Goal: Answer question/provide support: Share knowledge or assist other users

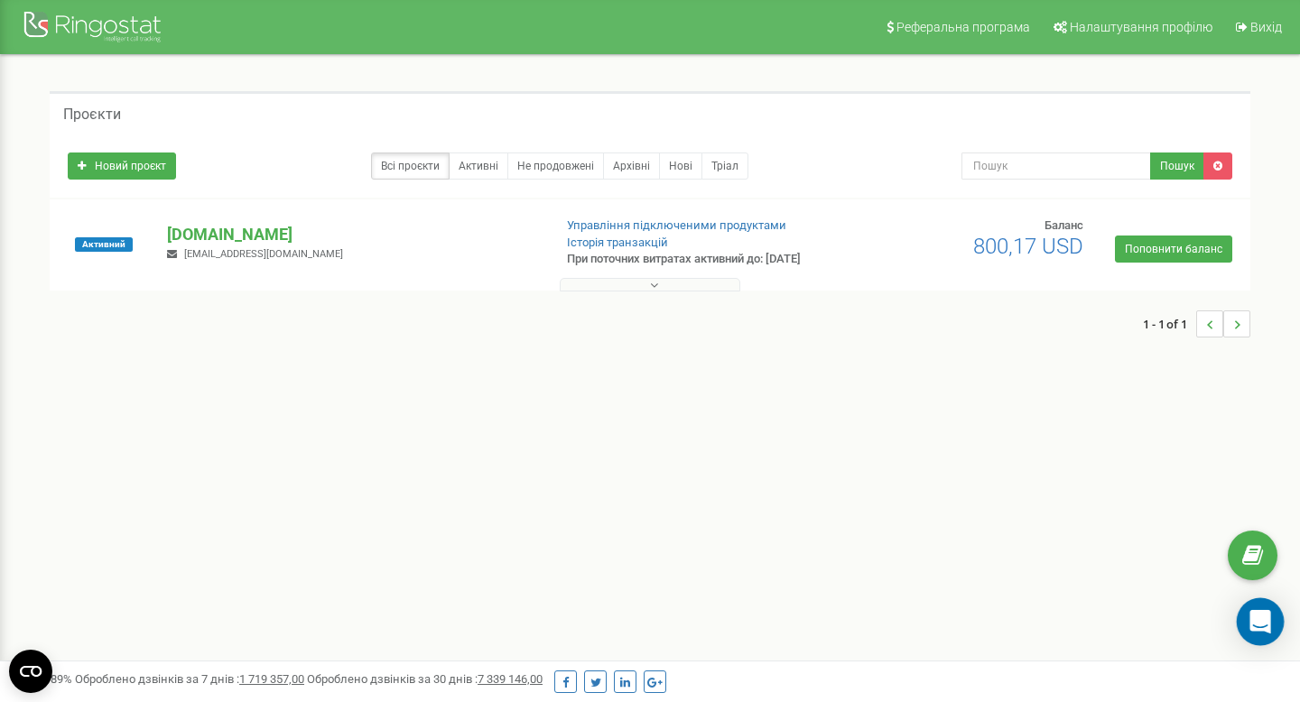
click at [1181, 617] on icon "Open Intercom Messenger" at bounding box center [1259, 621] width 21 height 23
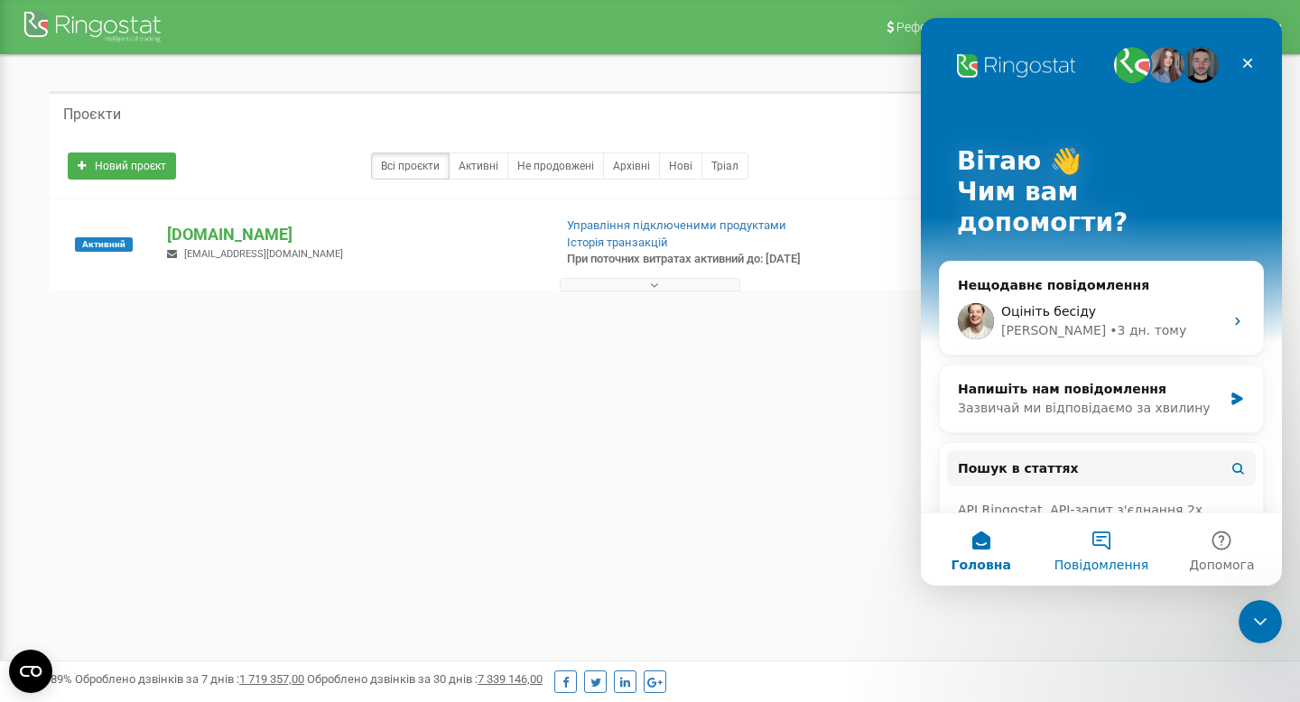
click at [1071, 552] on button "Повідомлення" at bounding box center [1101, 550] width 120 height 72
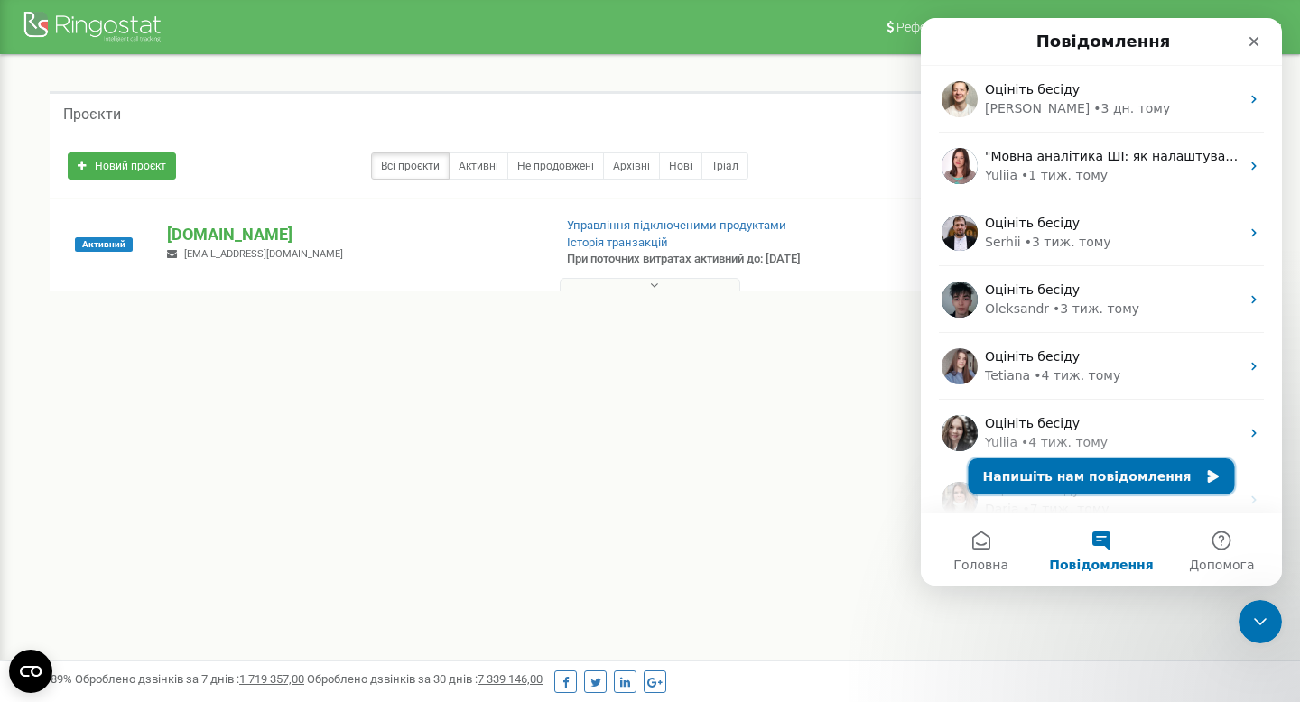
click at [1132, 472] on button "Напишіть нам повідомлення" at bounding box center [1102, 477] width 266 height 36
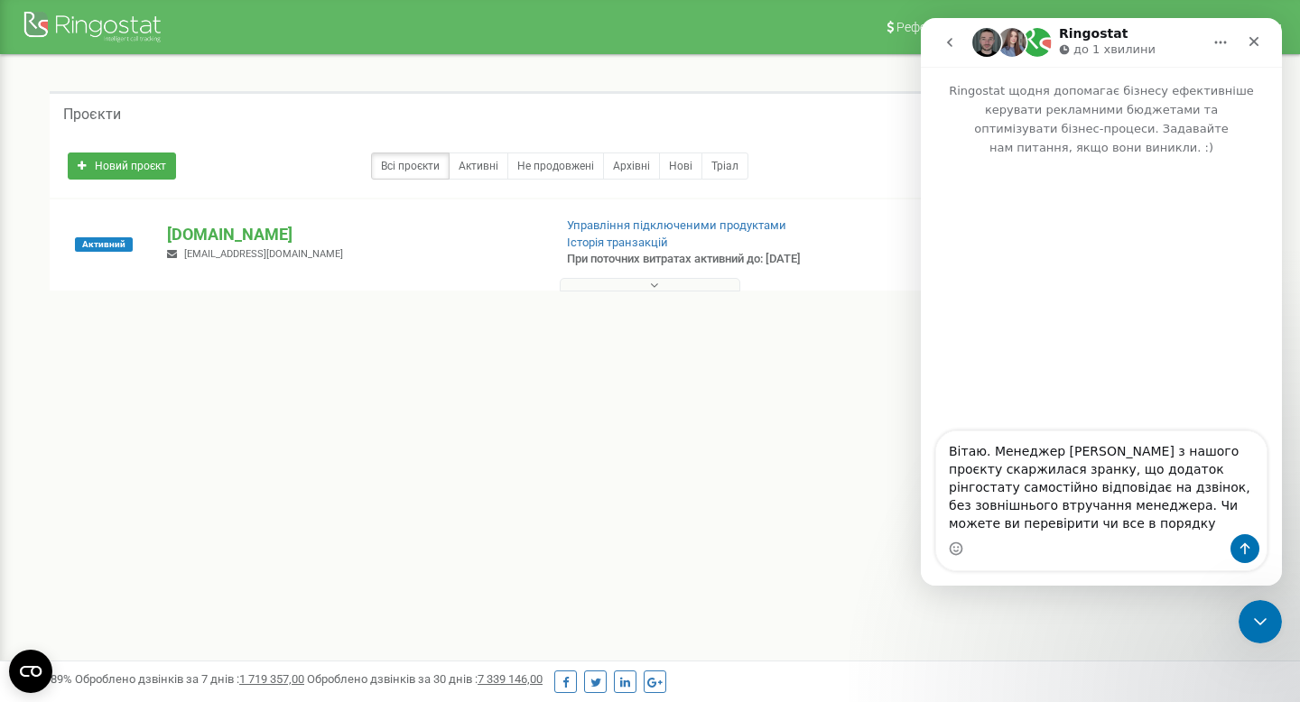
click at [1044, 468] on textarea "Вітаю. Менеджер Ульгурська з нашого проєкту скаржилася зранку, що додаток рінго…" at bounding box center [1101, 482] width 330 height 103
click at [1051, 521] on textarea "Вітаю. Менеджер Ульгурська з нашого проєкту скаржилася, що додаток рінгостату с…" at bounding box center [1101, 482] width 330 height 103
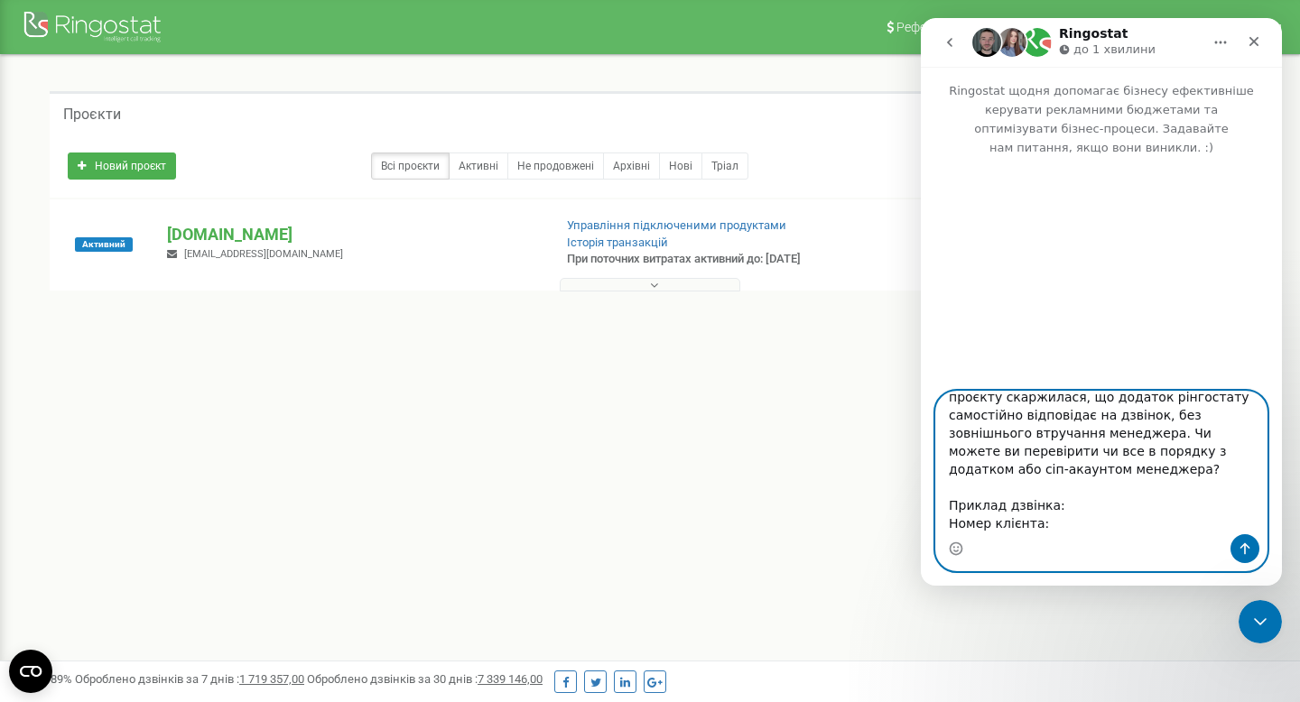
scroll to position [32, 0]
paste textarea "380976248446"
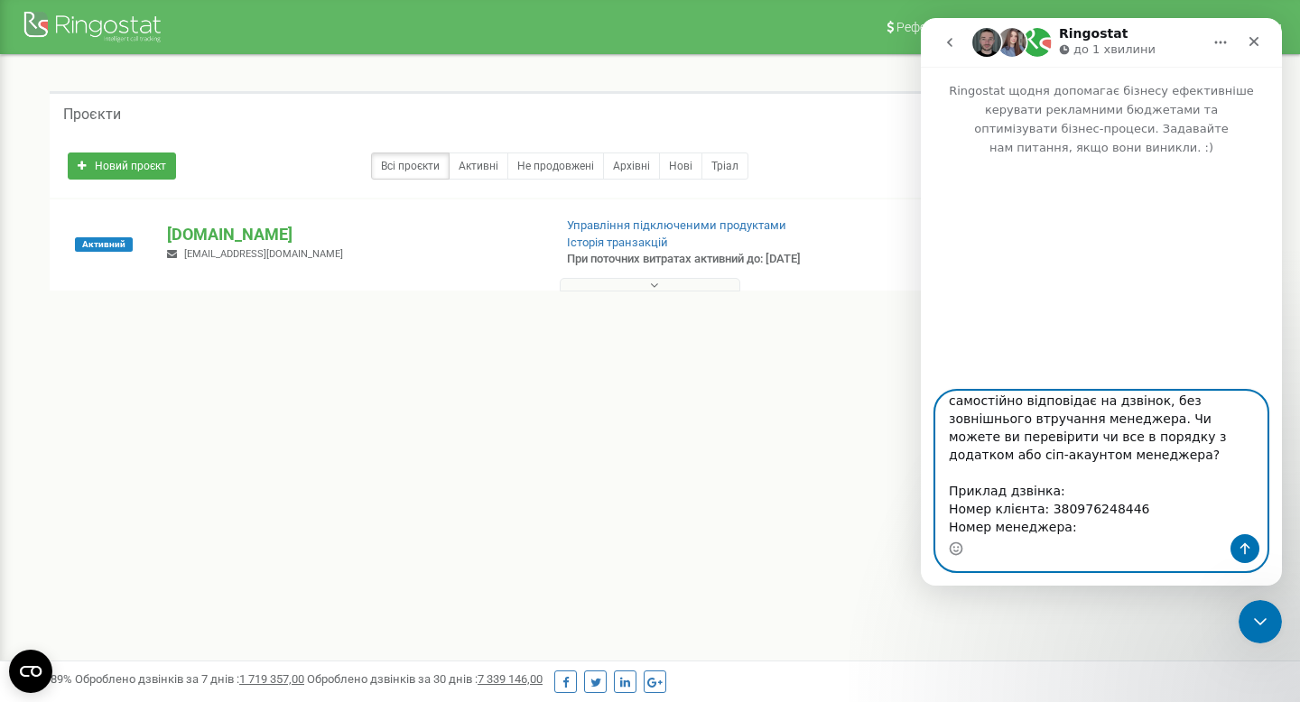
paste textarea "380732762552"
paste textarea "08:50:16"
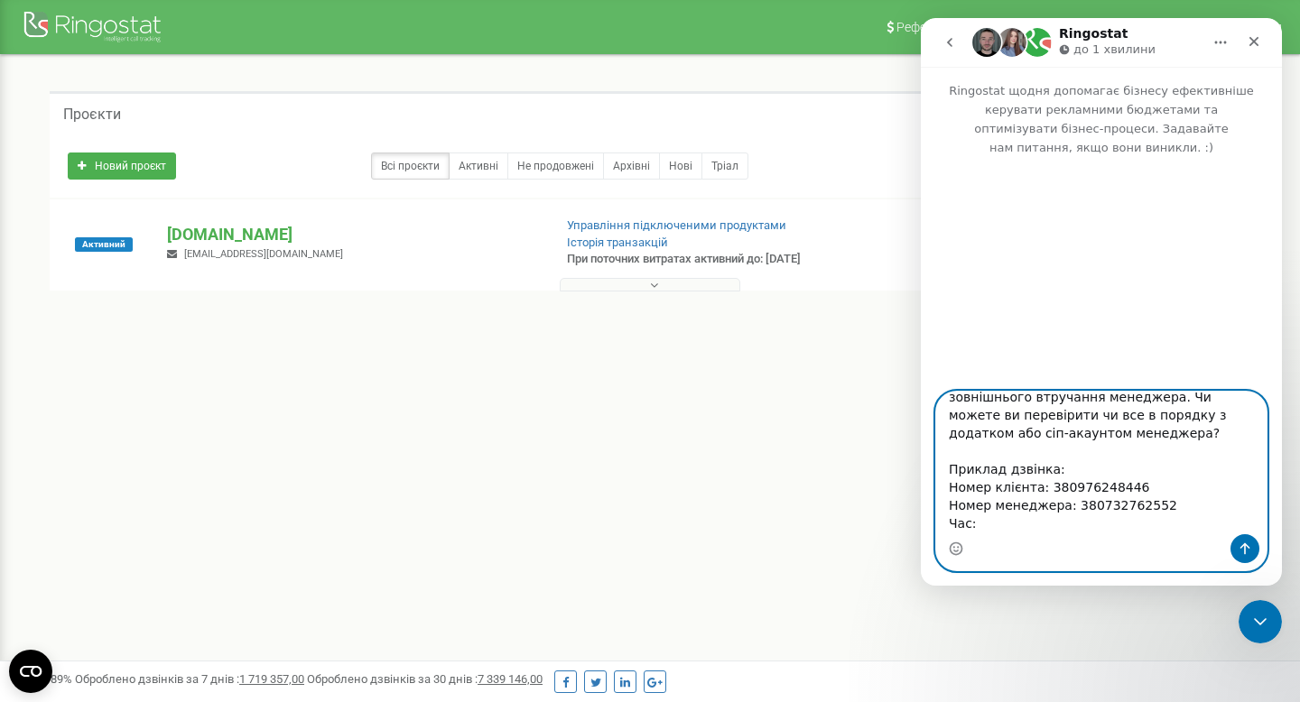
paste textarea "08:50:16"
type textarea "Вітаю. Менеджер Ульгурська з нашого проєкту скаржилася, що додаток рінгостату с…"
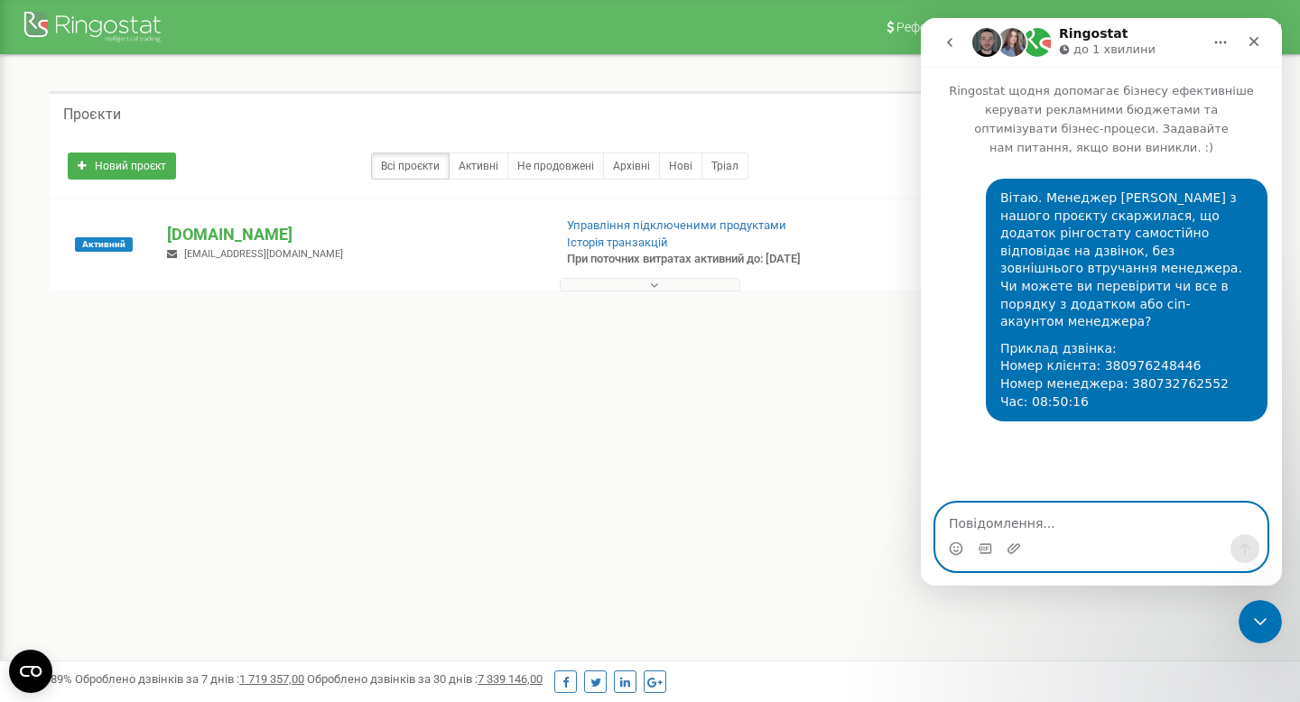
scroll to position [0, 0]
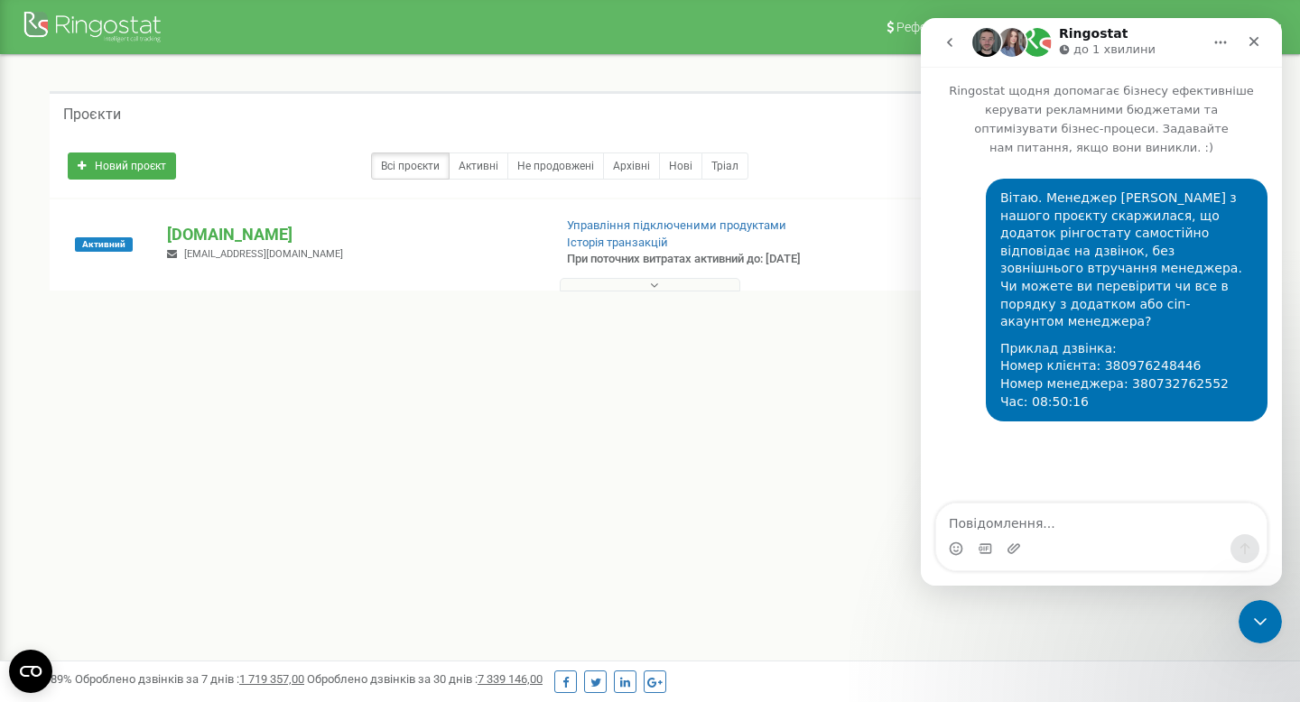
click at [956, 47] on icon "go back" at bounding box center [949, 42] width 14 height 14
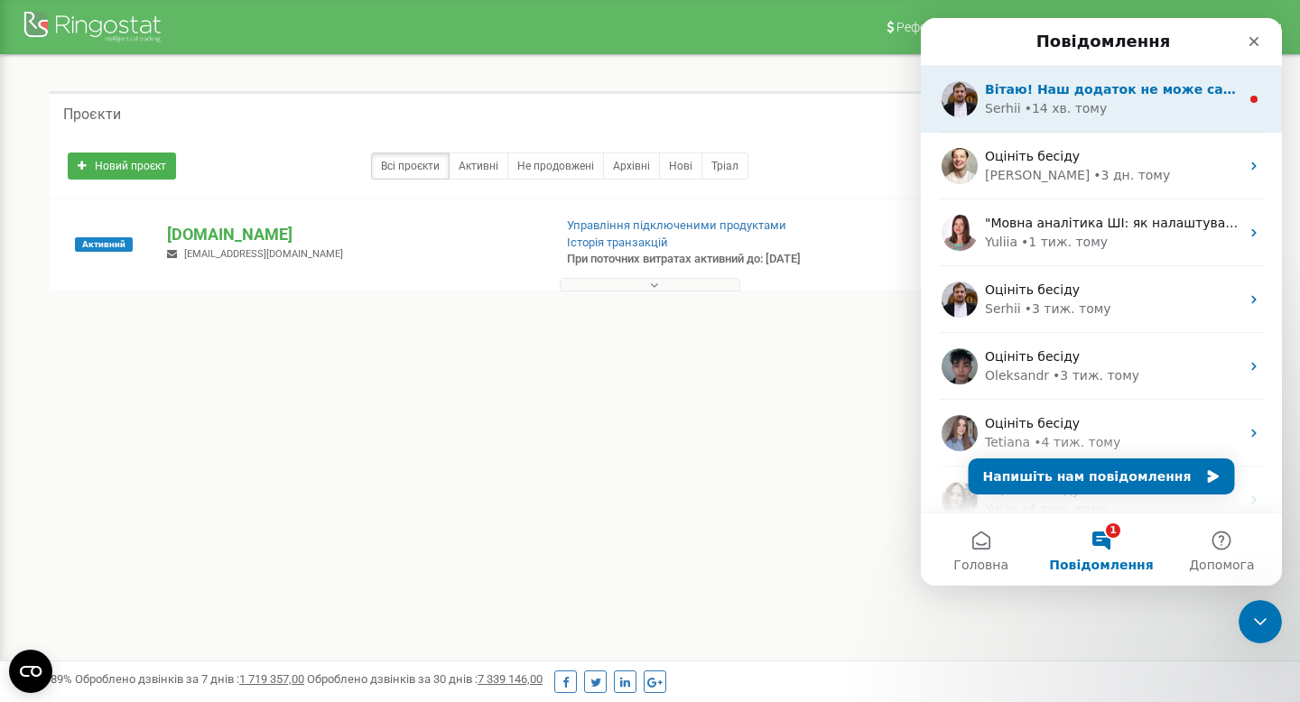
click at [1127, 105] on div "Serhii • 14 хв. тому" at bounding box center [1112, 108] width 255 height 19
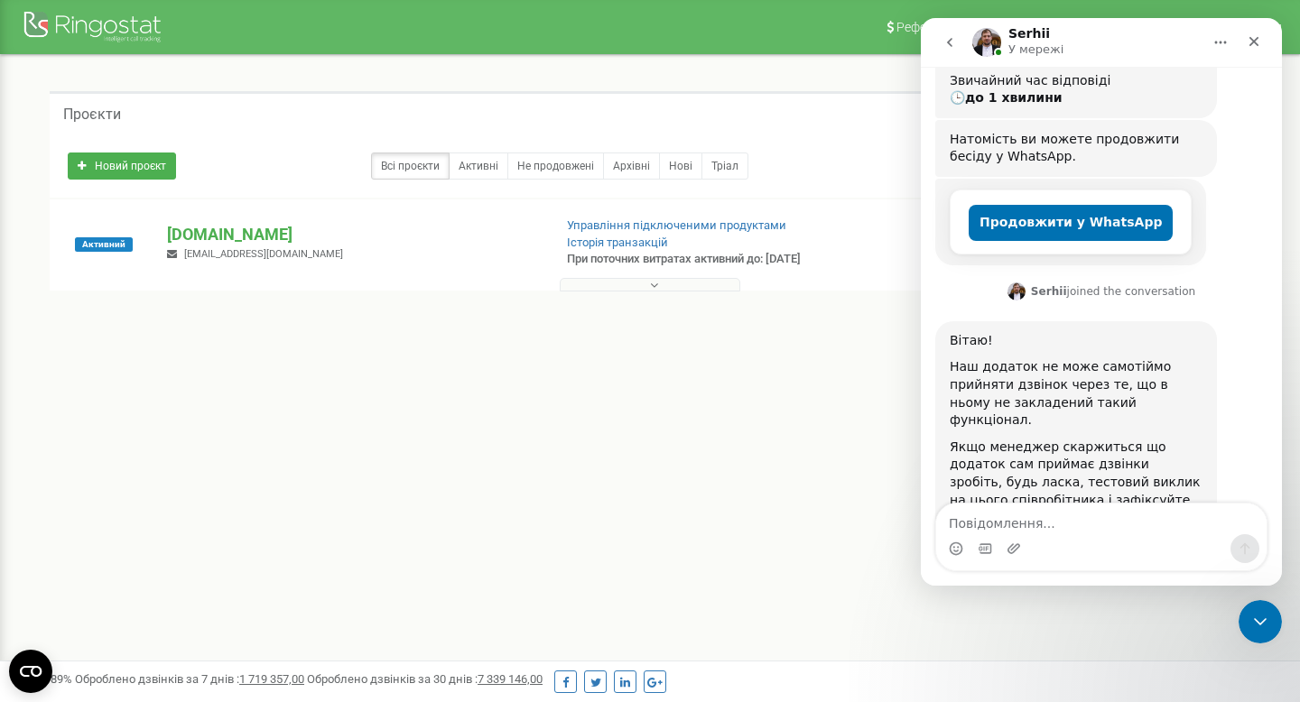
scroll to position [456, 0]
click at [1053, 526] on textarea "Повідомлення..." at bounding box center [1101, 519] width 330 height 31
click at [1053, 523] on textarea "Повідомлення..." at bounding box center [1101, 519] width 330 height 31
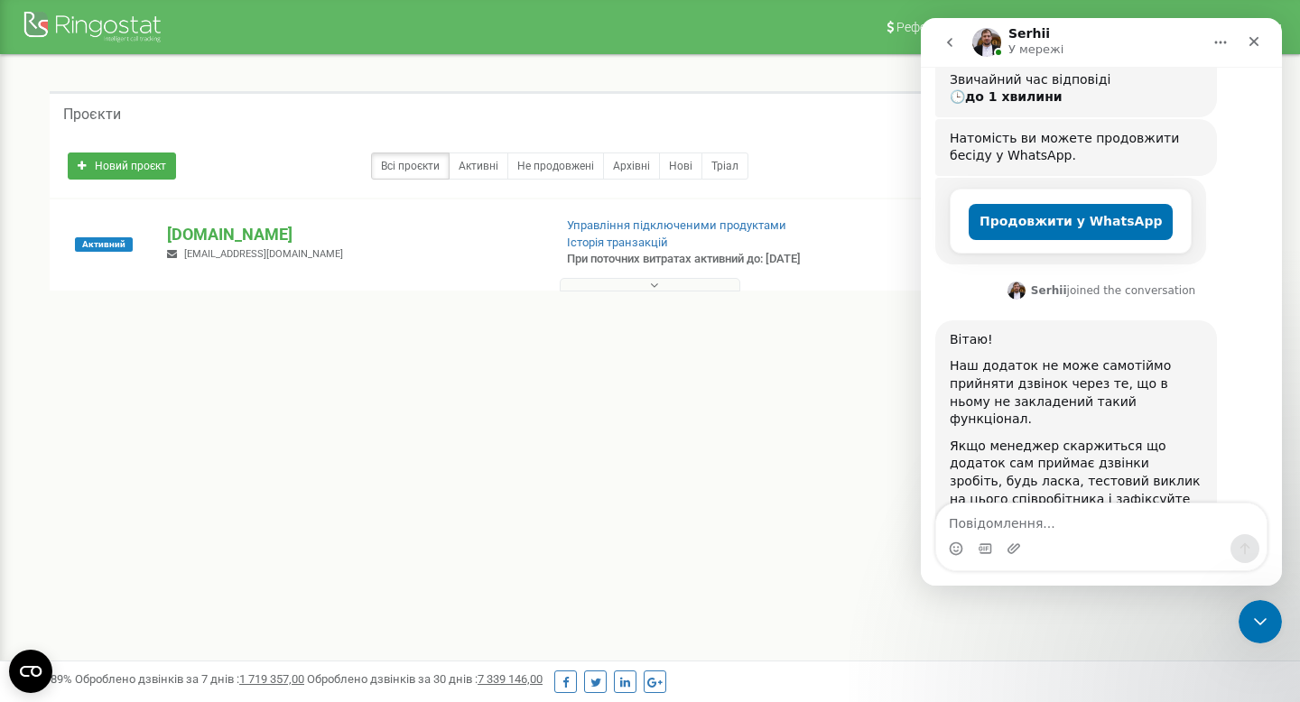
type textarea "П"
click at [1006, 528] on textarea "Ви про зняти" at bounding box center [1101, 519] width 330 height 31
type textarea "Маєте на увазі зробити запис екрану?"
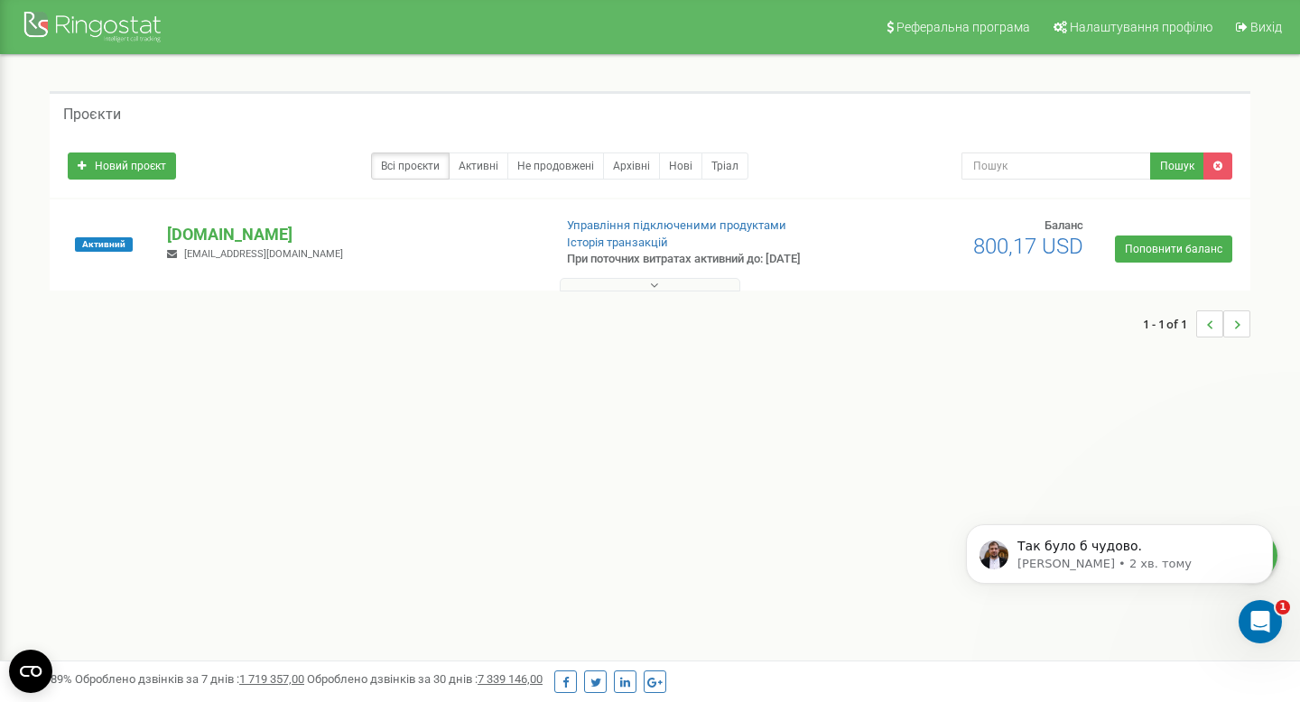
scroll to position [0, 0]
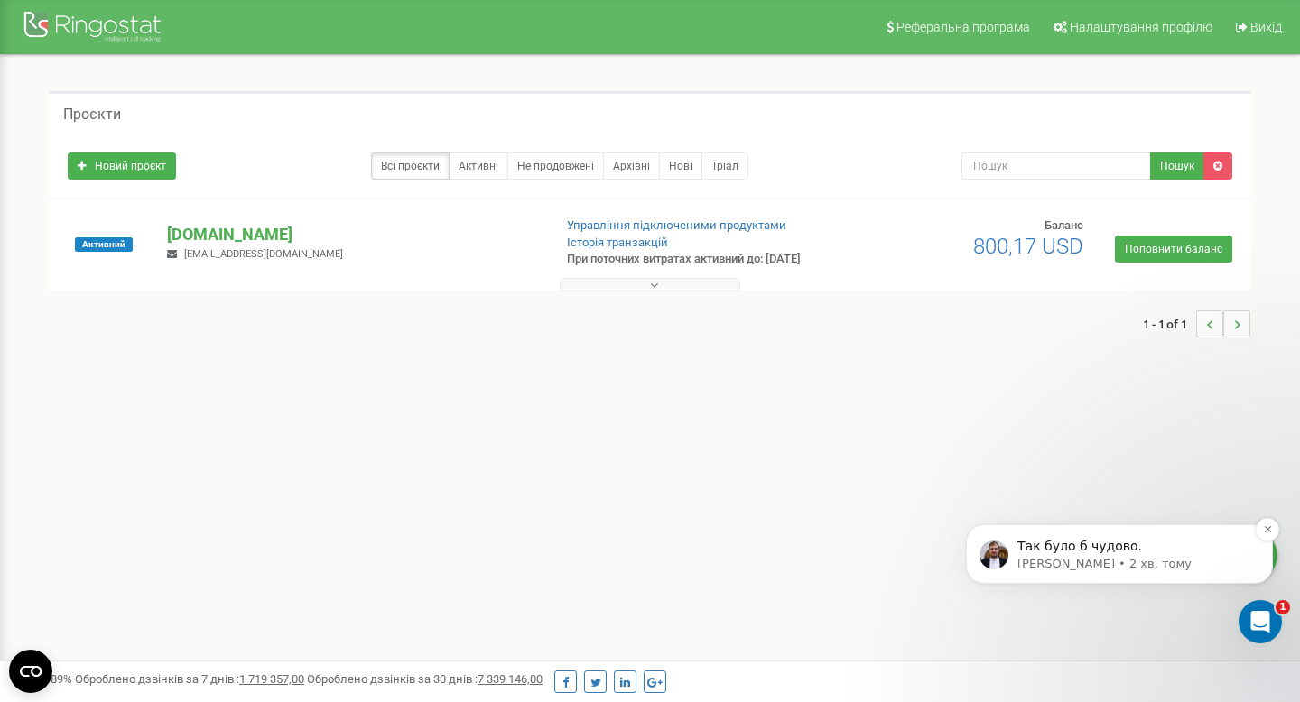
click at [1181, 562] on p "Serhii • 2 хв. тому" at bounding box center [1133, 564] width 233 height 16
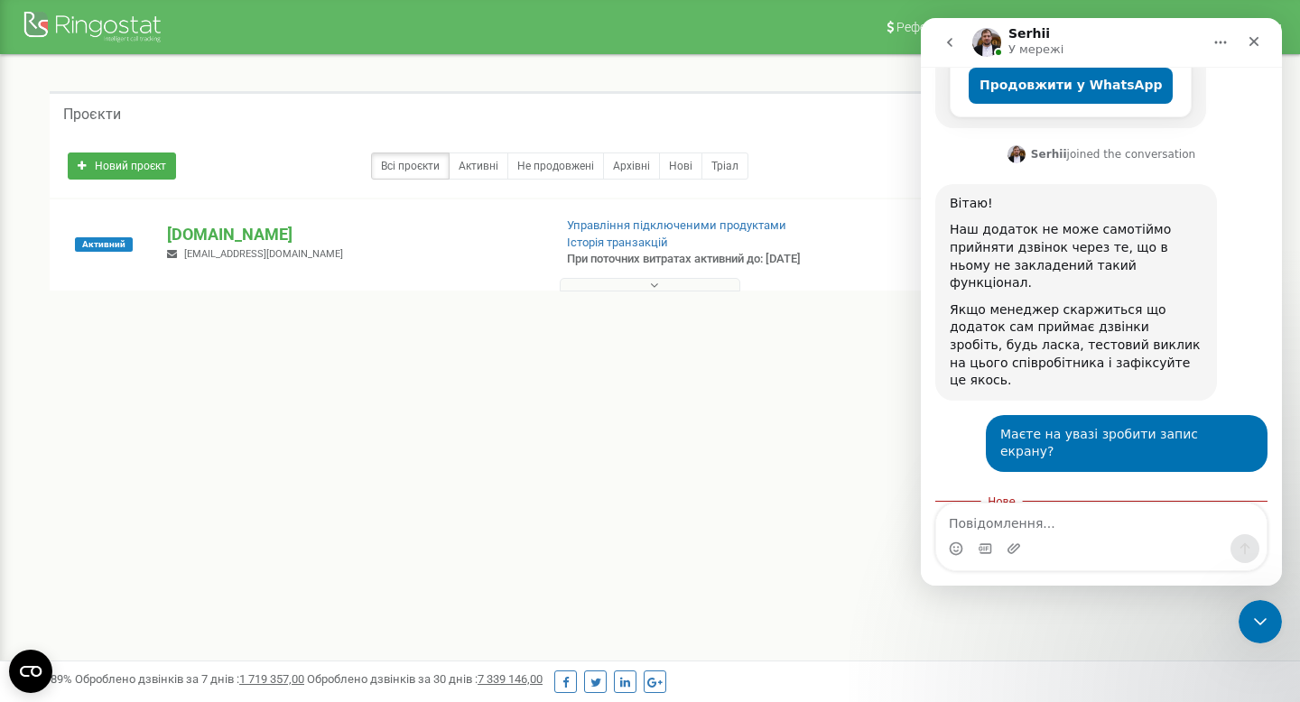
scroll to position [593, 0]
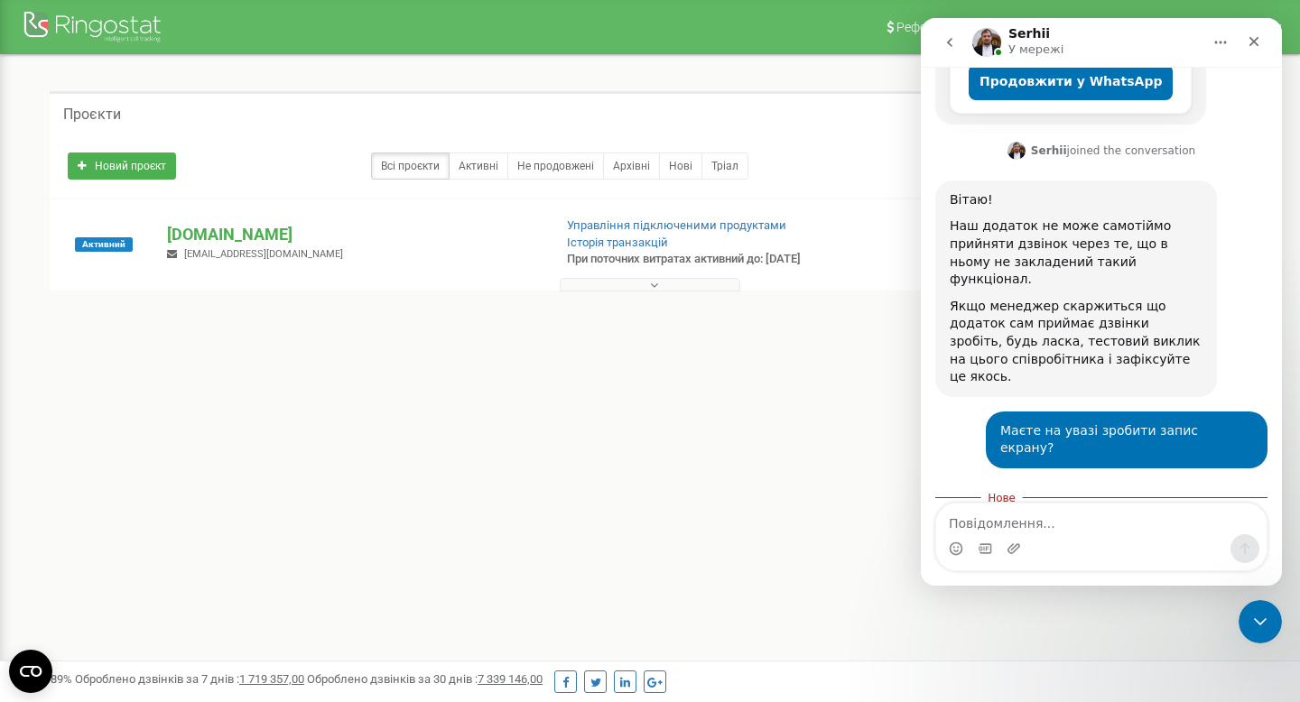
click at [1148, 525] on textarea "Повідомлення..." at bounding box center [1101, 519] width 330 height 31
click at [1050, 515] on textarea "Повідомлення..." at bounding box center [1101, 519] width 330 height 31
type textarea "J"
type textarea "Окей"
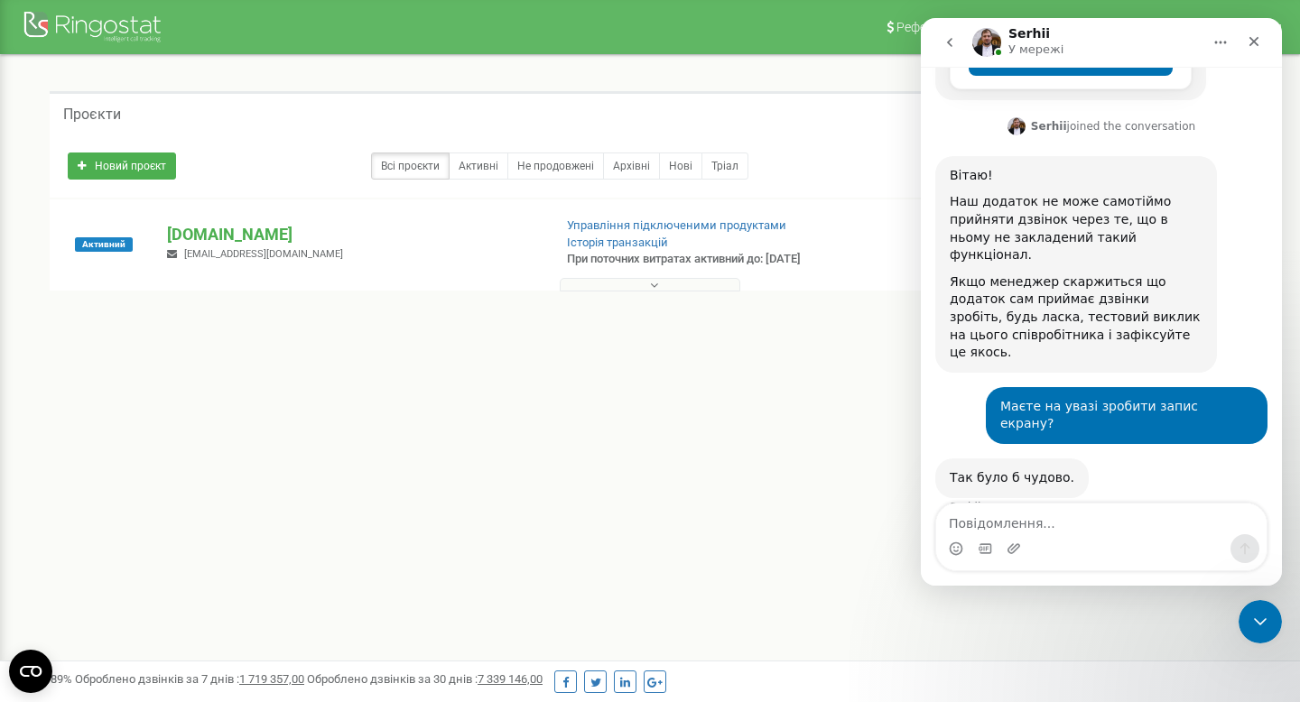
click at [943, 51] on button "go back" at bounding box center [949, 42] width 34 height 34
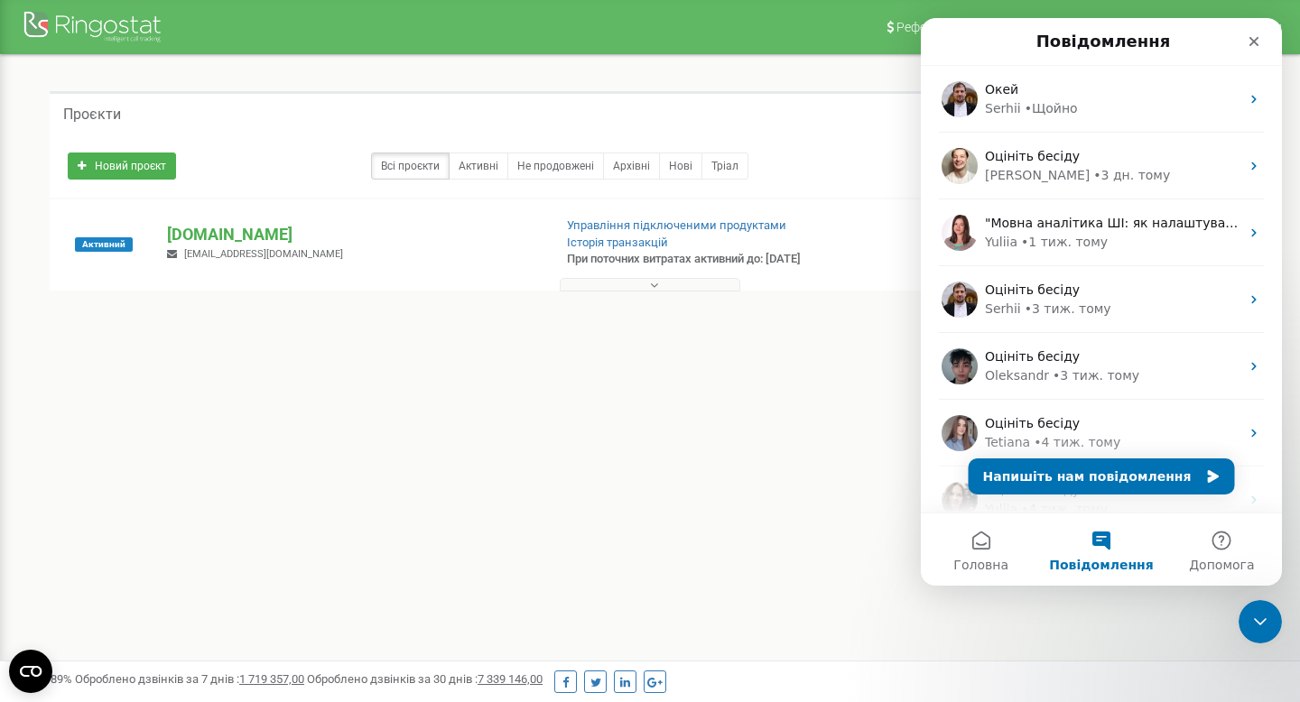
scroll to position [0, 0]
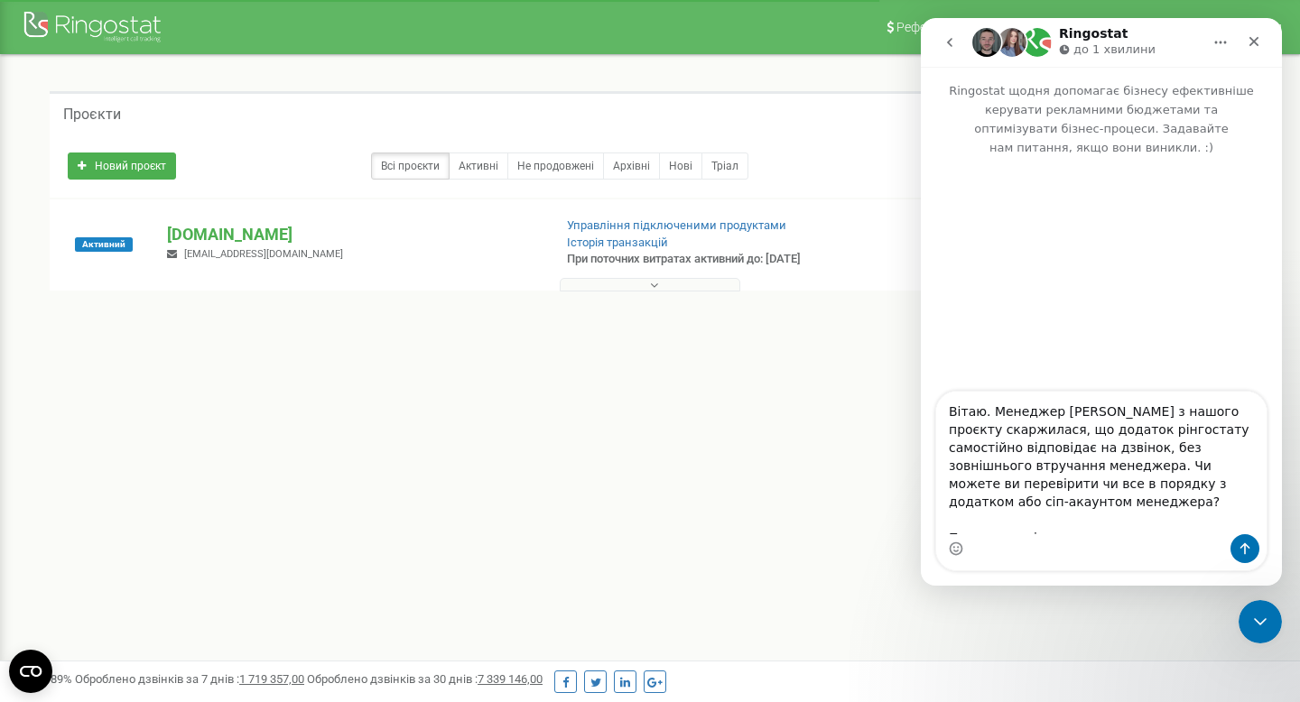
click at [212, 221] on div "Активний [DOMAIN_NAME] [EMAIL_ADDRESS][DOMAIN_NAME] Управління підключеними про…" at bounding box center [650, 254] width 1192 height 72
click at [214, 233] on p "[DOMAIN_NAME]" at bounding box center [352, 234] width 370 height 23
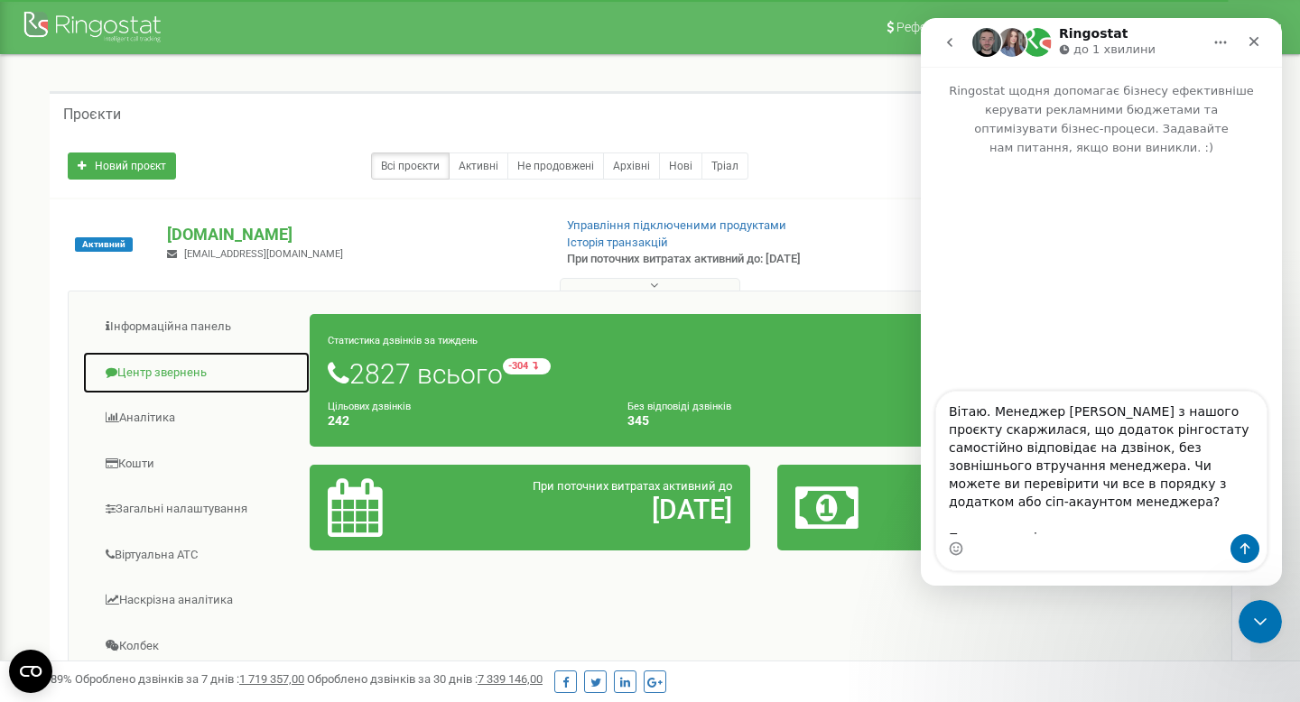
click at [190, 367] on link "Центр звернень" at bounding box center [196, 373] width 228 height 44
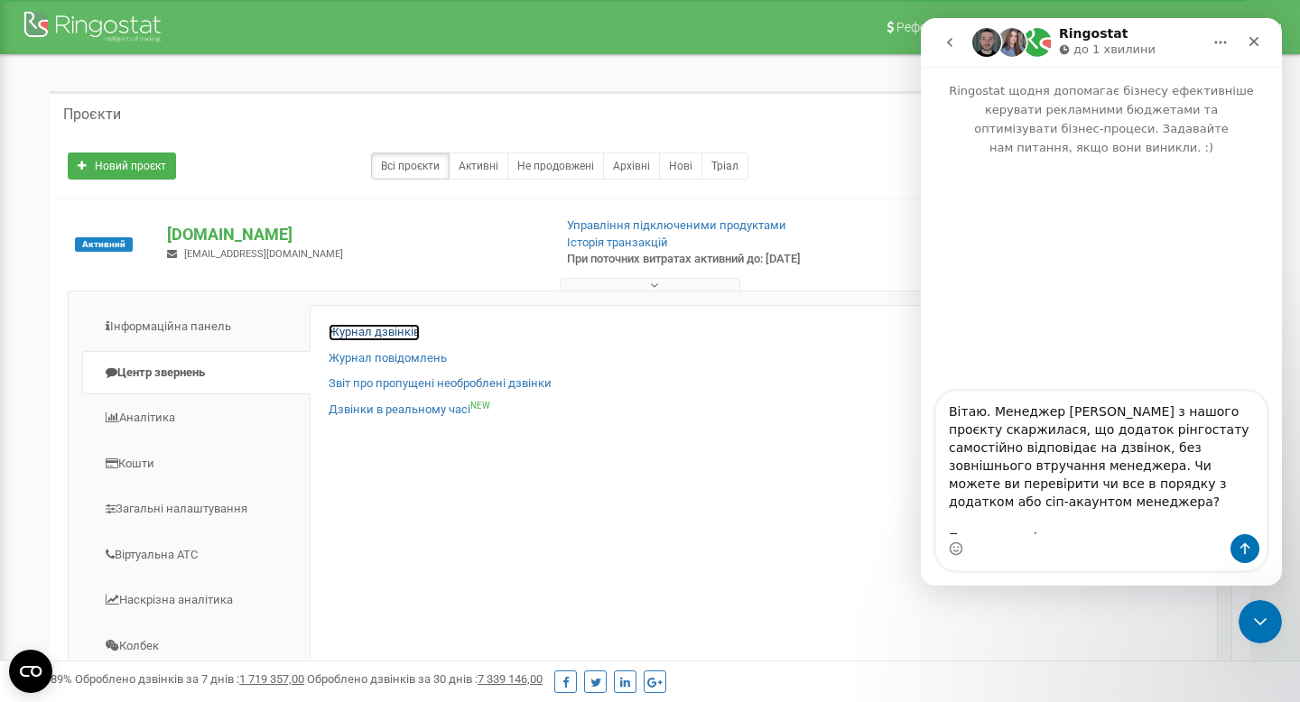
click at [402, 328] on link "Журнал дзвінків" at bounding box center [374, 332] width 91 height 17
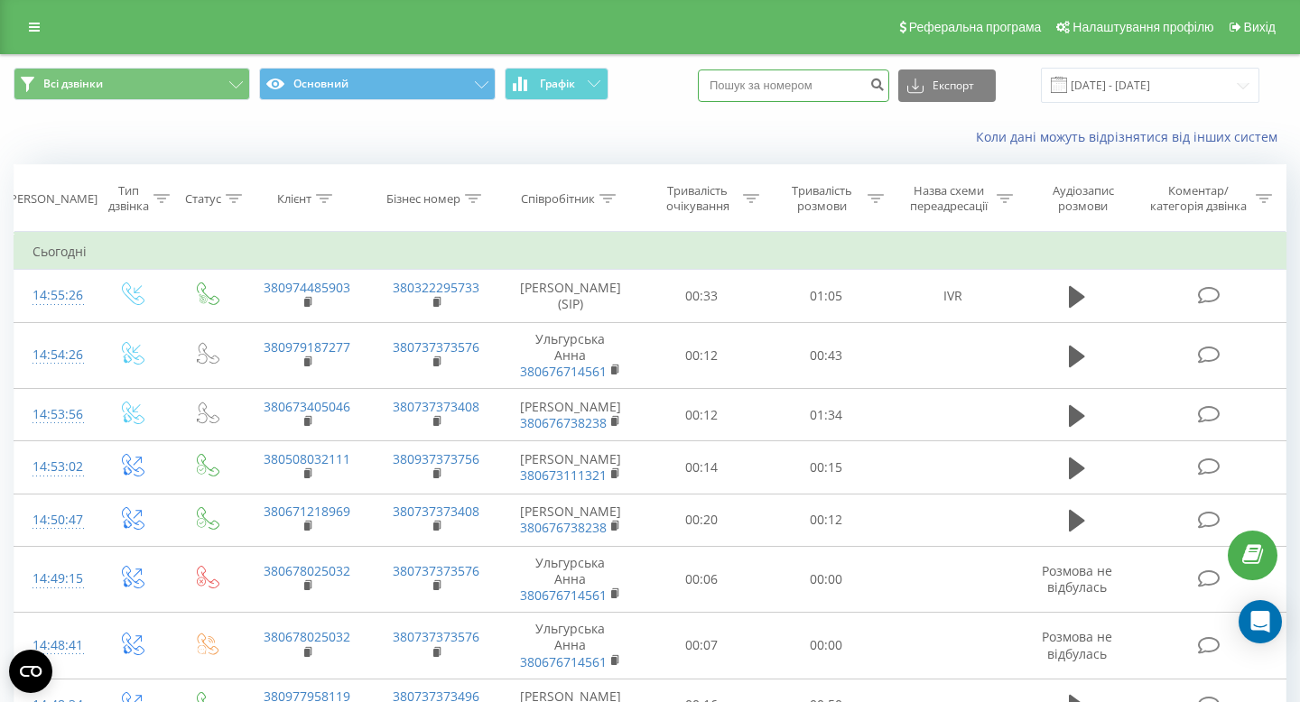
click at [839, 91] on input at bounding box center [793, 86] width 191 height 32
paste input "380976248446"
type input "380976248446"
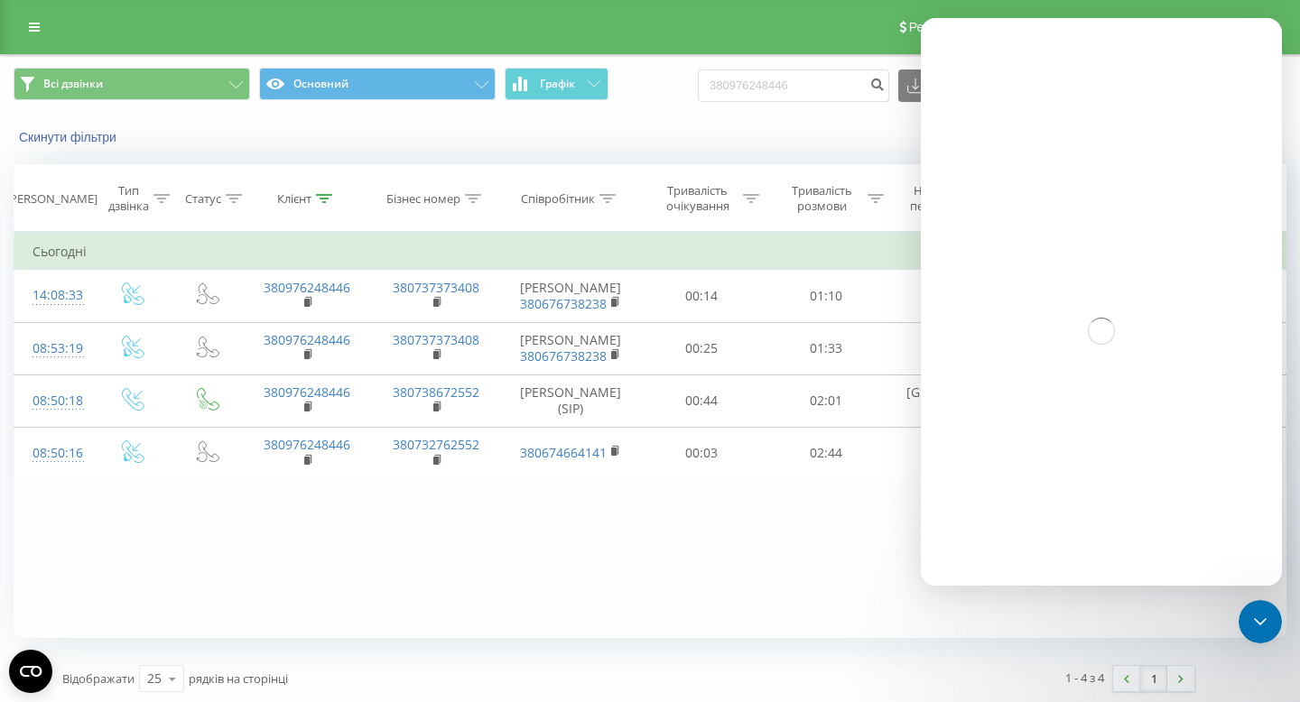
click at [1255, 617] on icon "Закрити програму для спілкування Intercom" at bounding box center [1260, 622] width 22 height 22
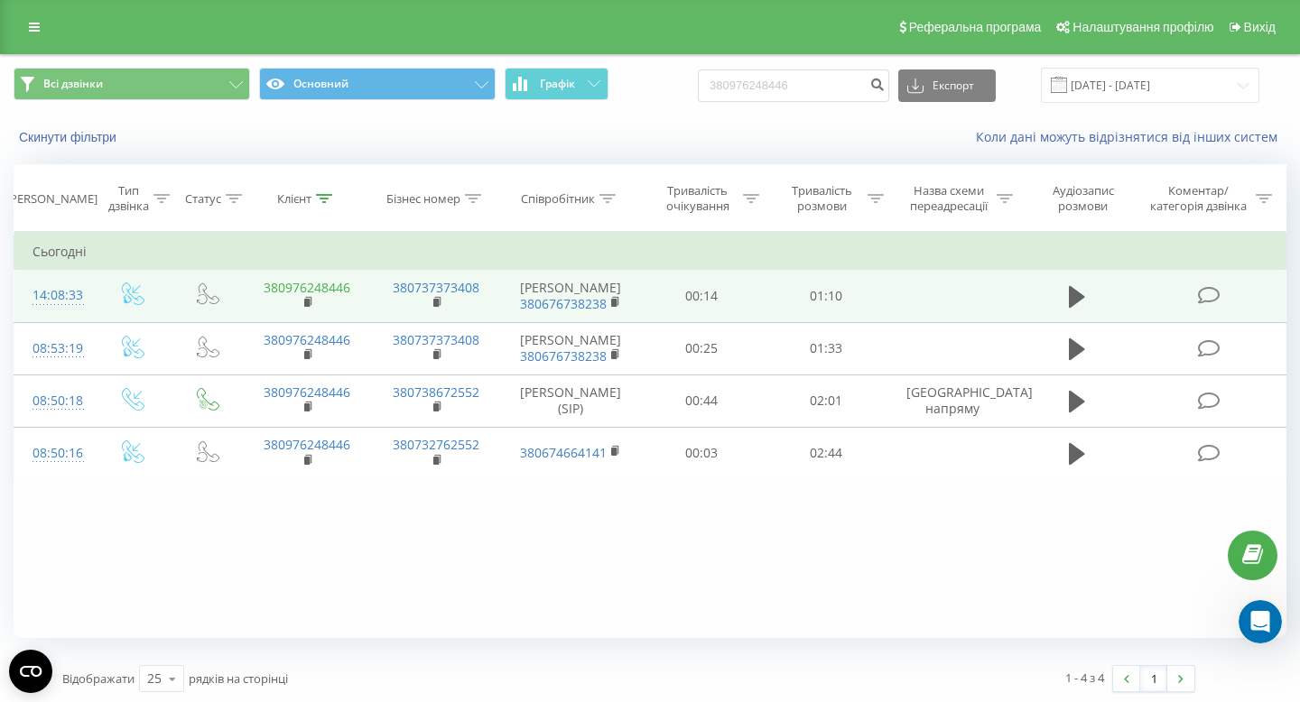
scroll to position [2699, 0]
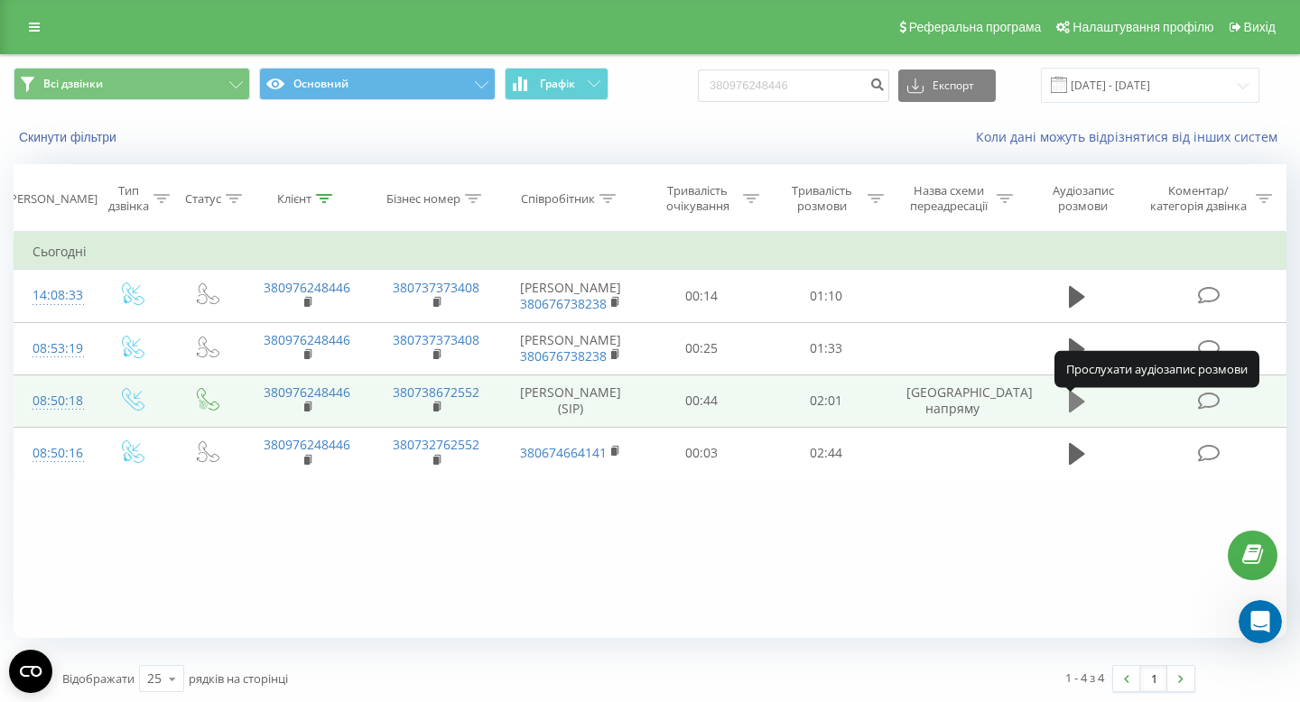
click at [1081, 404] on icon at bounding box center [1077, 401] width 16 height 25
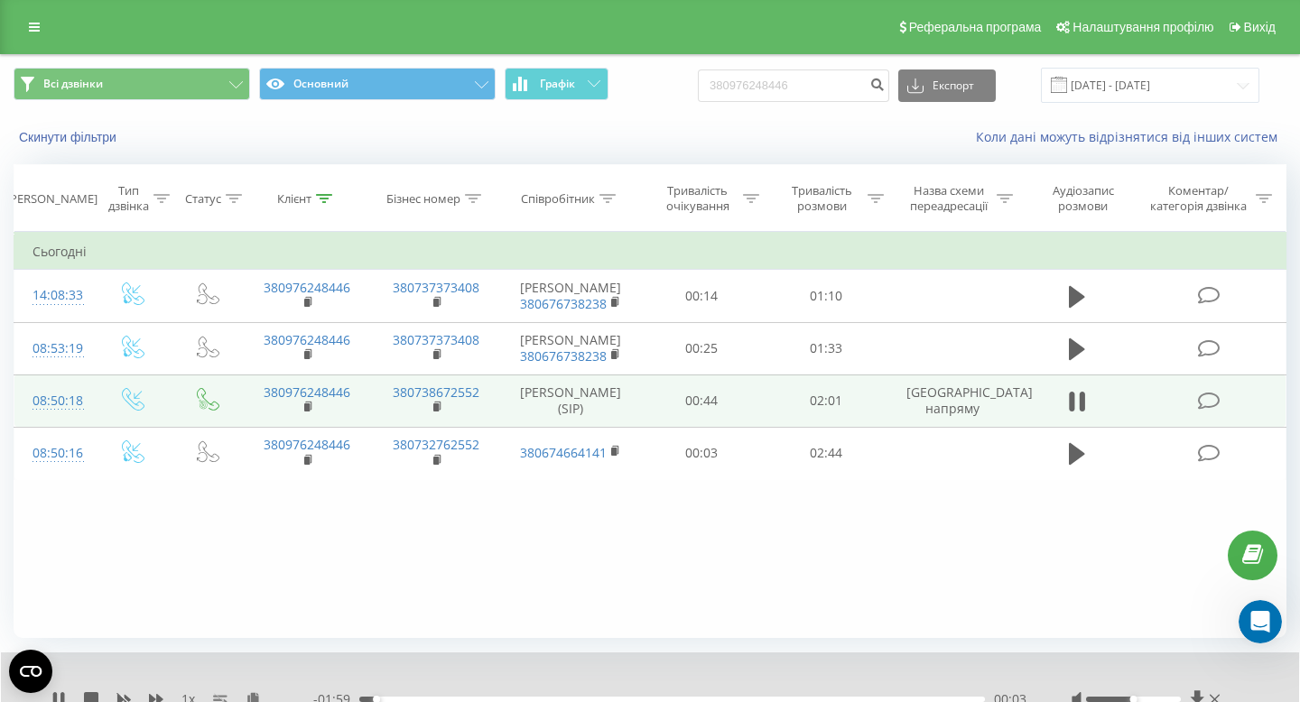
scroll to position [18, 0]
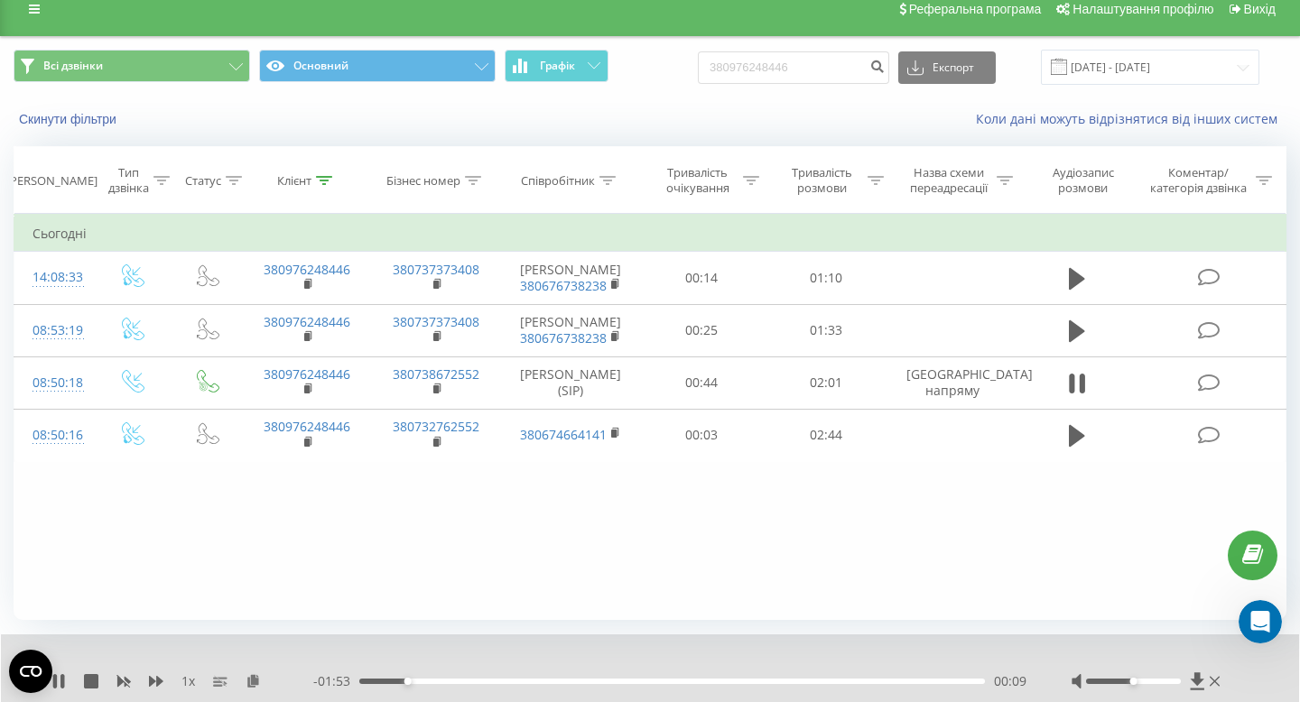
click at [436, 678] on div "- 01:53 00:09 00:09" at bounding box center [669, 681] width 713 height 18
click at [463, 678] on div "- 01:52 00:10 00:10" at bounding box center [669, 681] width 713 height 18
click at [463, 681] on div "00:10" at bounding box center [672, 681] width 626 height 5
click at [416, 679] on div "00:21" at bounding box center [672, 681] width 626 height 5
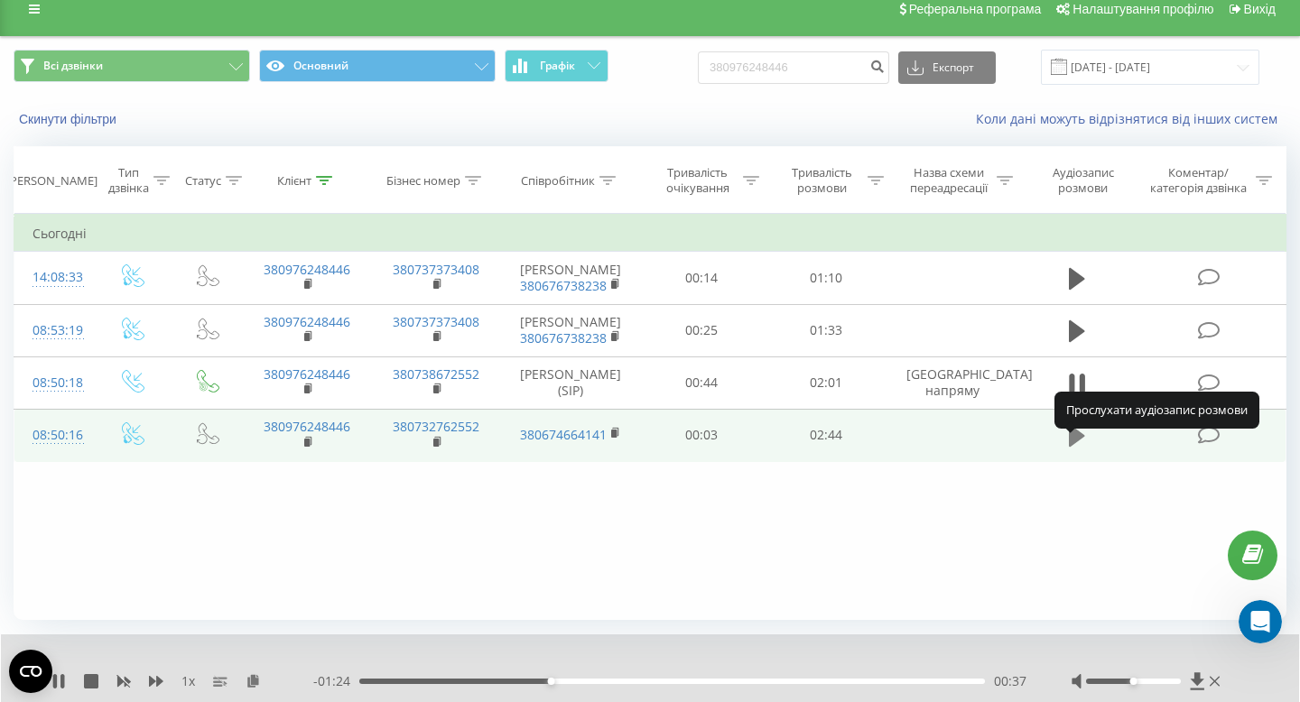
click at [1072, 447] on icon at bounding box center [1077, 436] width 16 height 22
click at [1078, 449] on icon at bounding box center [1077, 435] width 16 height 25
click at [1078, 447] on icon at bounding box center [1077, 436] width 16 height 22
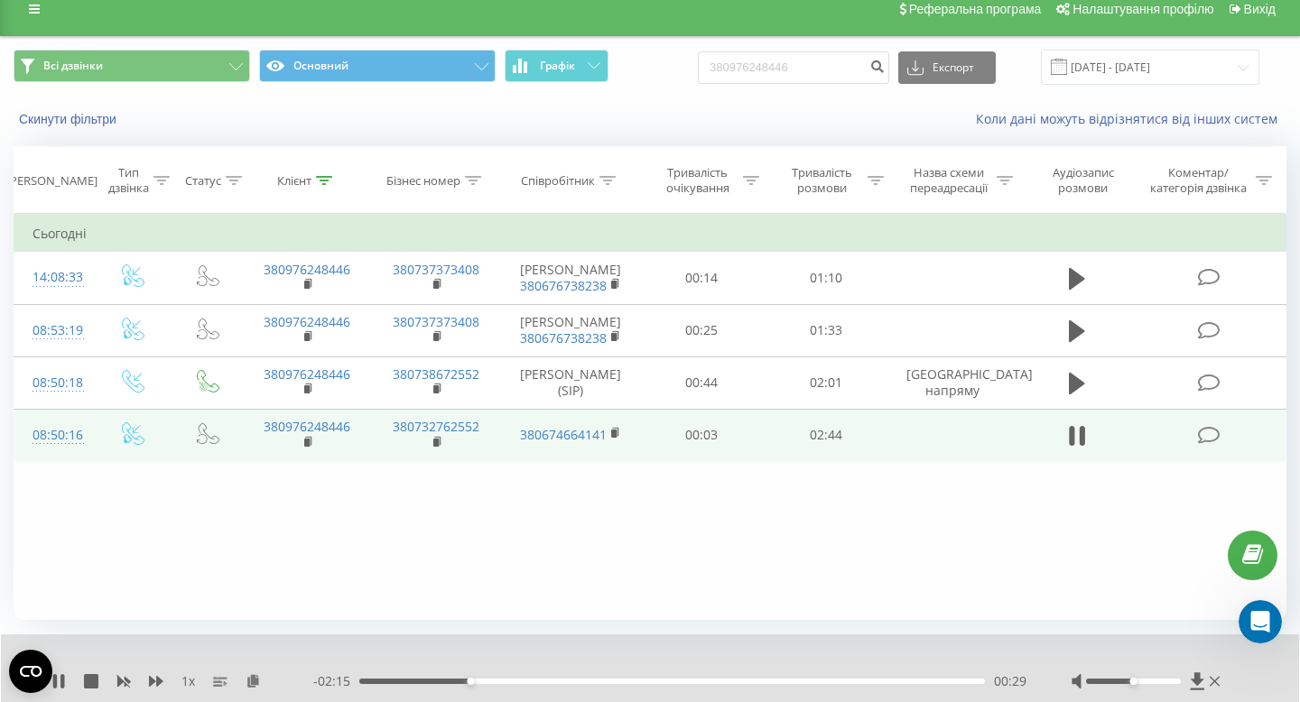
drag, startPoint x: 613, startPoint y: 481, endPoint x: 662, endPoint y: 539, distance: 75.6
click at [662, 539] on div "Фільтрувати за умовою Дорівнює Введіть значення Скасувати OK Фільтрувати за умо…" at bounding box center [650, 417] width 1273 height 406
click at [674, 530] on div "Фільтрувати за умовою Дорівнює Введіть значення Скасувати OK Фільтрувати за умо…" at bounding box center [650, 417] width 1273 height 406
drag, startPoint x: 257, startPoint y: 448, endPoint x: 351, endPoint y: 448, distance: 93.9
click at [351, 448] on td "380976248446" at bounding box center [307, 435] width 129 height 52
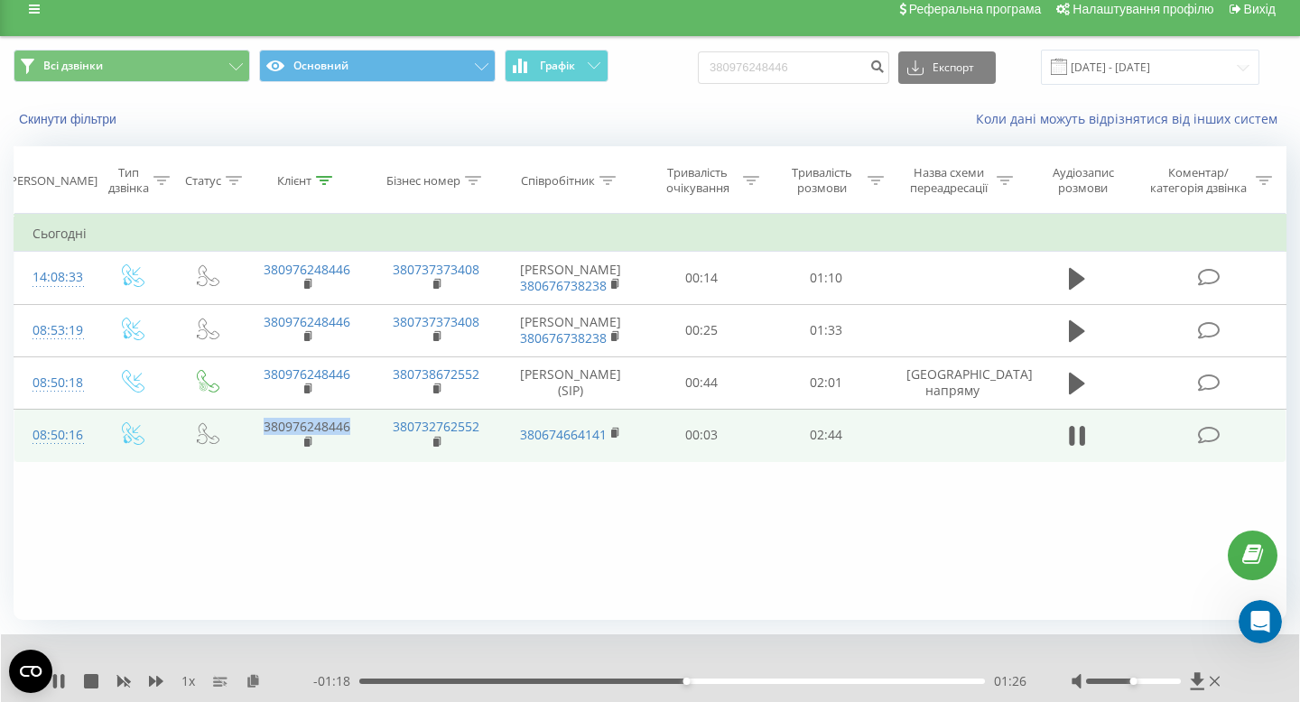
copy link "380976248446"
drag, startPoint x: 378, startPoint y: 443, endPoint x: 497, endPoint y: 442, distance: 119.2
click at [497, 442] on td "380732762552" at bounding box center [436, 435] width 129 height 52
copy link "380732762552"
drag, startPoint x: 22, startPoint y: 450, endPoint x: 112, endPoint y: 450, distance: 90.3
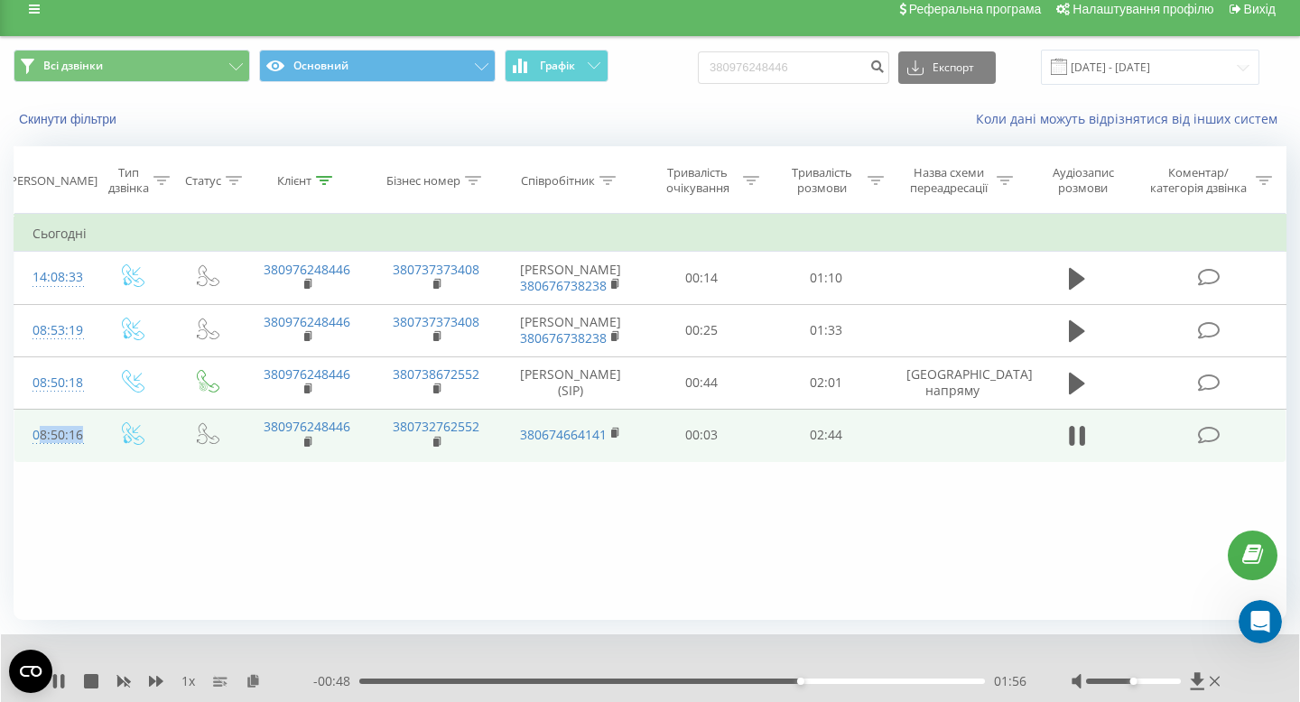
click at [114, 450] on tr "08:50:16 380976248446 380732762552 380674664141 00:03 02:44" at bounding box center [650, 435] width 1272 height 52
copy tr "08:50:16"
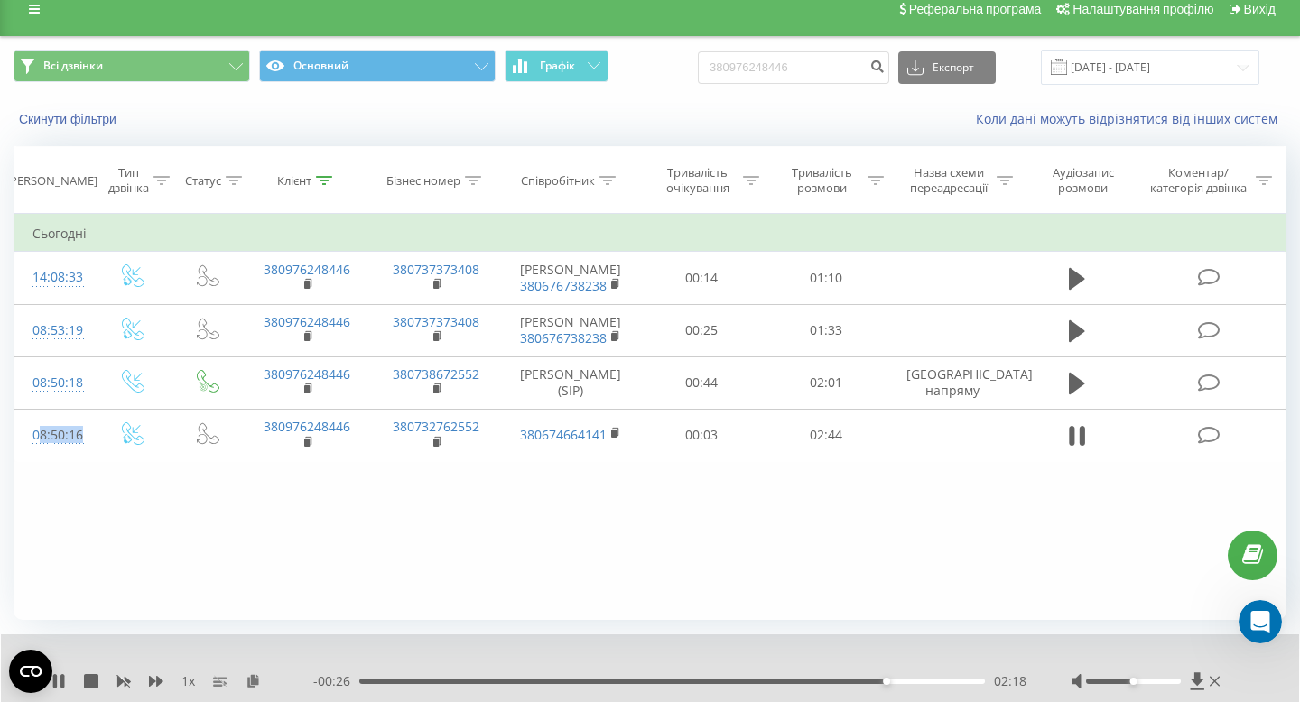
click at [914, 679] on div "02:18" at bounding box center [672, 681] width 626 height 5
click at [955, 678] on div "- 00:18 02:26 02:26" at bounding box center [669, 681] width 713 height 18
click at [955, 682] on div "02:27" at bounding box center [672, 681] width 626 height 5
click at [1081, 446] on icon at bounding box center [1082, 436] width 5 height 20
click at [1074, 396] on icon at bounding box center [1077, 383] width 16 height 25
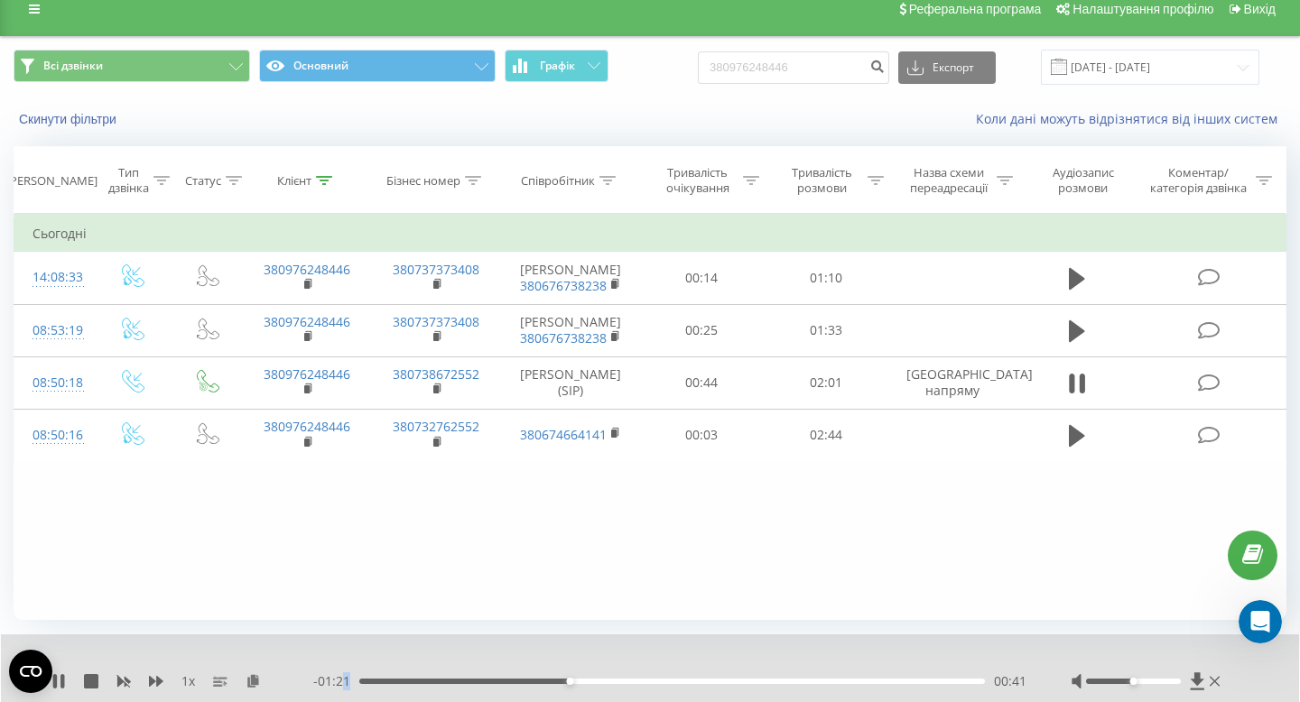
drag, startPoint x: 375, startPoint y: 674, endPoint x: 333, endPoint y: 674, distance: 41.5
click at [333, 674] on div "- 01:21 00:41 00:41" at bounding box center [669, 681] width 713 height 18
drag, startPoint x: 379, startPoint y: 683, endPoint x: 321, endPoint y: 683, distance: 57.8
click at [321, 683] on div "- 01:58 00:04 00:04" at bounding box center [669, 681] width 713 height 18
click at [63, 684] on icon at bounding box center [62, 681] width 4 height 14
